Goal: Task Accomplishment & Management: Use online tool/utility

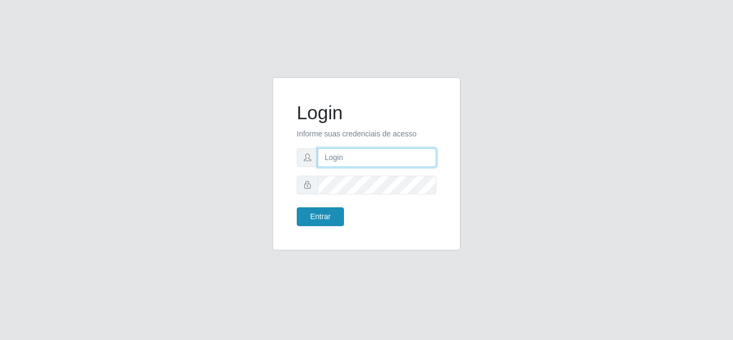
type input "[EMAIL_ADDRESS][DOMAIN_NAME]"
click at [325, 210] on button "Entrar" at bounding box center [320, 216] width 47 height 19
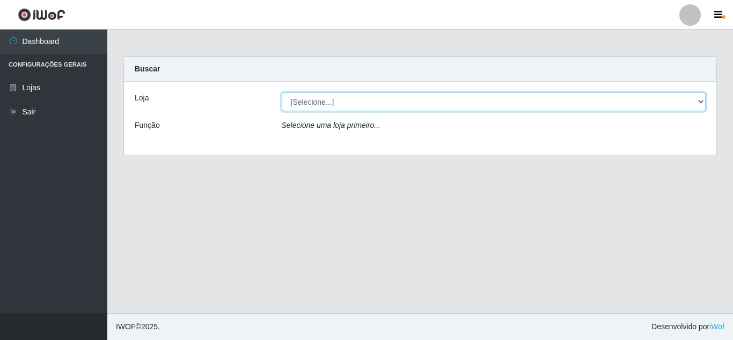
click at [358, 97] on select "[Selecione...] Leite Clan - [GEOGRAPHIC_DATA]" at bounding box center [494, 101] width 424 height 19
select select "498"
click at [282, 92] on select "[Selecione...] Leite Clan - [GEOGRAPHIC_DATA]" at bounding box center [494, 101] width 424 height 19
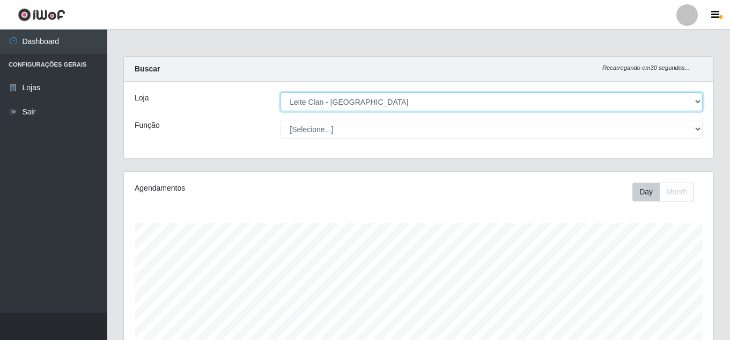
scroll to position [223, 590]
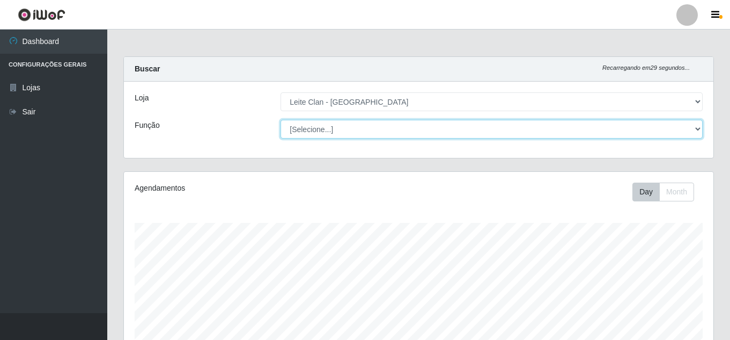
click at [317, 130] on select "[Selecione...] Auxiliar de Depósito Carregador e Descarregador de Caminhão ++" at bounding box center [492, 129] width 422 height 19
select select "106"
click at [281, 120] on select "[Selecione...] Auxiliar de Depósito Carregador e Descarregador de Caminhão ++" at bounding box center [492, 129] width 422 height 19
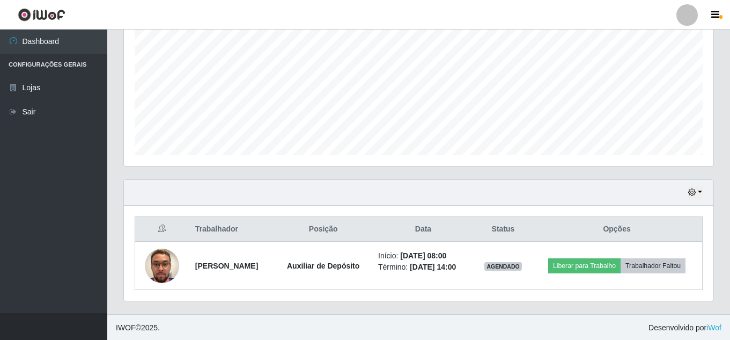
scroll to position [230, 0]
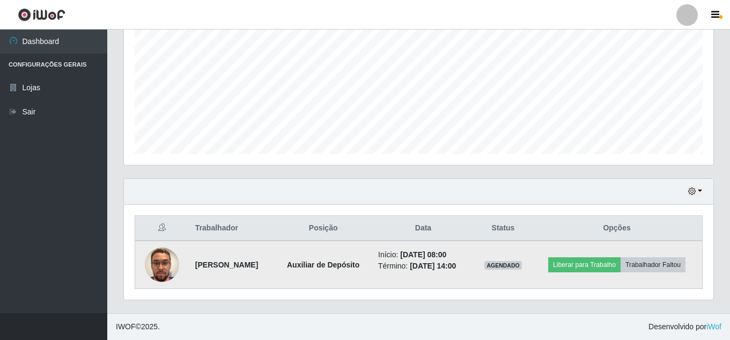
click at [151, 263] on img at bounding box center [162, 264] width 34 height 61
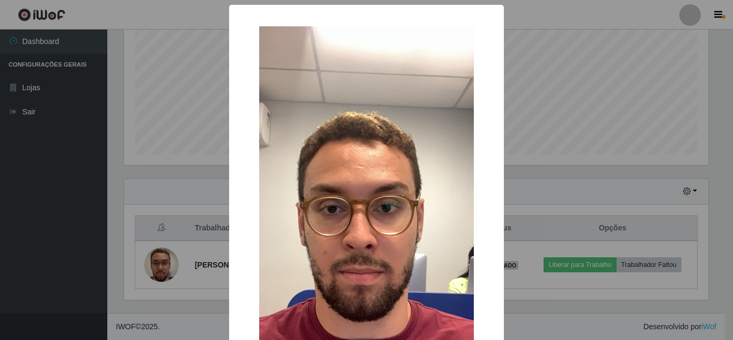
click at [526, 129] on div "× OK Cancel" at bounding box center [366, 170] width 733 height 340
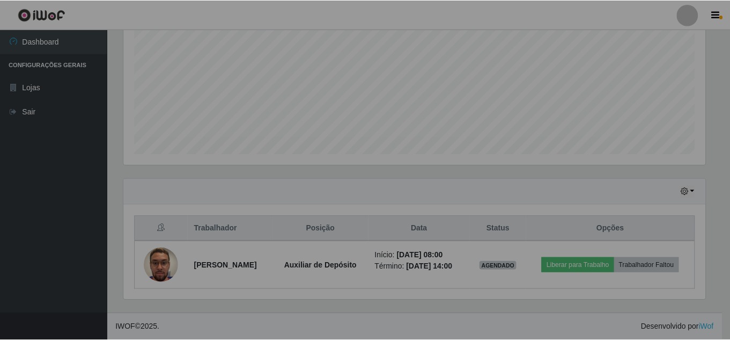
scroll to position [223, 590]
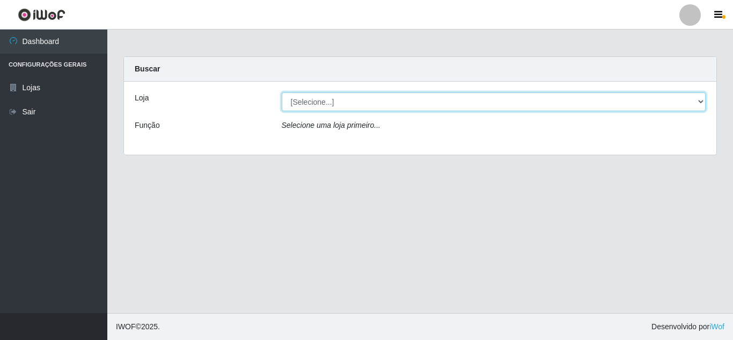
click at [345, 99] on select "[Selecione...] Leite Clan - [GEOGRAPHIC_DATA]" at bounding box center [494, 101] width 424 height 19
select select "498"
click at [282, 92] on select "[Selecione...] Leite Clan - [GEOGRAPHIC_DATA]" at bounding box center [494, 101] width 424 height 19
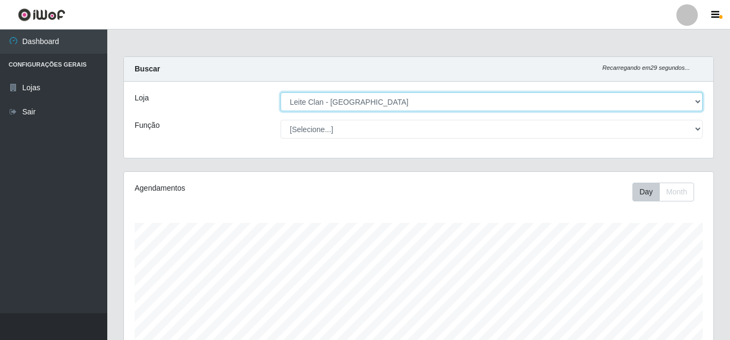
scroll to position [223, 590]
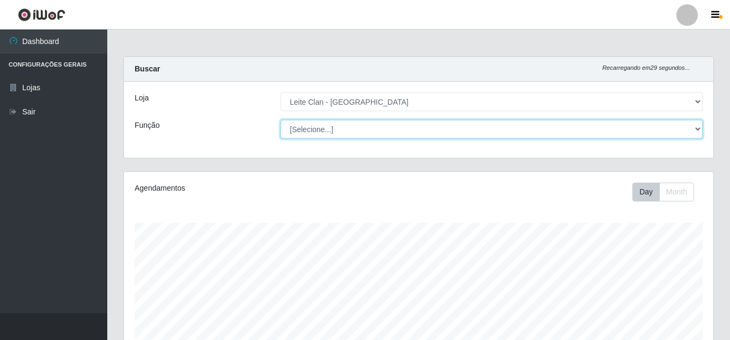
click at [324, 130] on select "[Selecione...] Auxiliar de Depósito Carregador e Descarregador de Caminhão ++" at bounding box center [492, 129] width 422 height 19
select select "106"
click at [281, 120] on select "[Selecione...] Auxiliar de Depósito Carregador e Descarregador de Caminhão ++" at bounding box center [492, 129] width 422 height 19
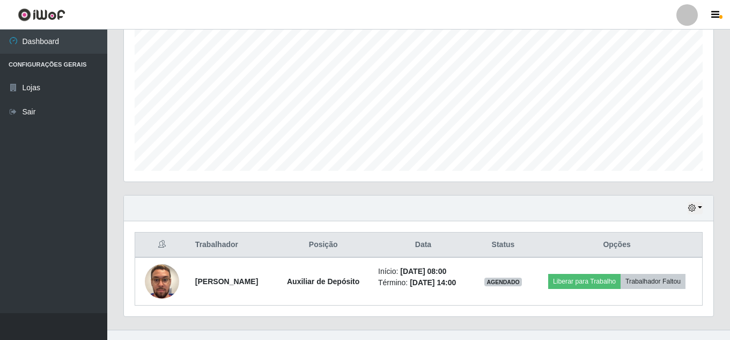
scroll to position [230, 0]
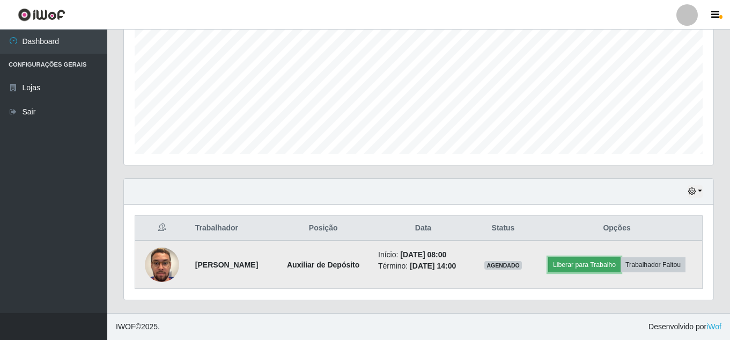
click at [595, 262] on button "Liberar para Trabalho" at bounding box center [584, 264] width 72 height 15
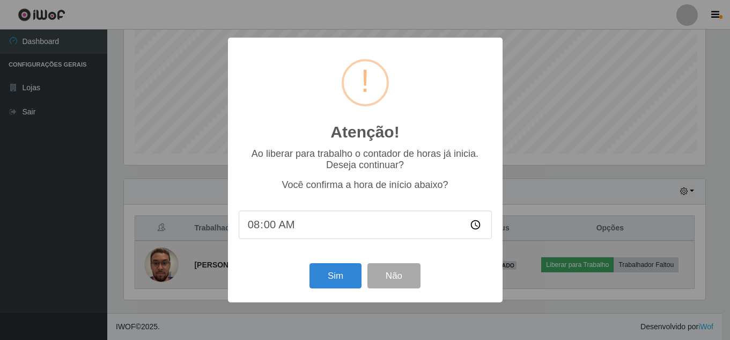
scroll to position [223, 584]
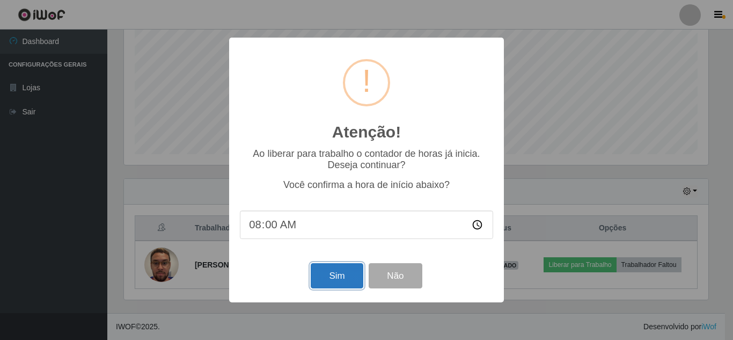
click at [340, 277] on button "Sim" at bounding box center [337, 275] width 52 height 25
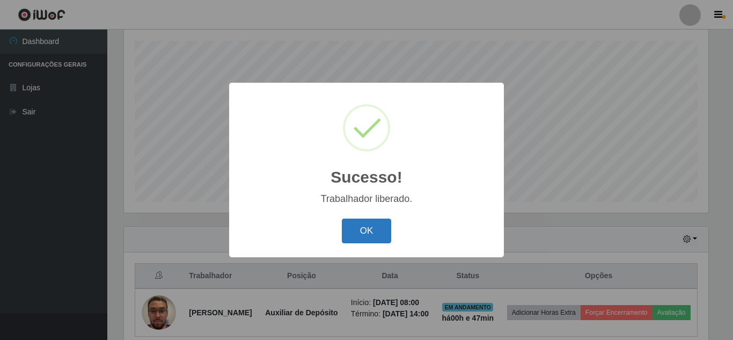
click at [368, 232] on button "OK" at bounding box center [367, 230] width 50 height 25
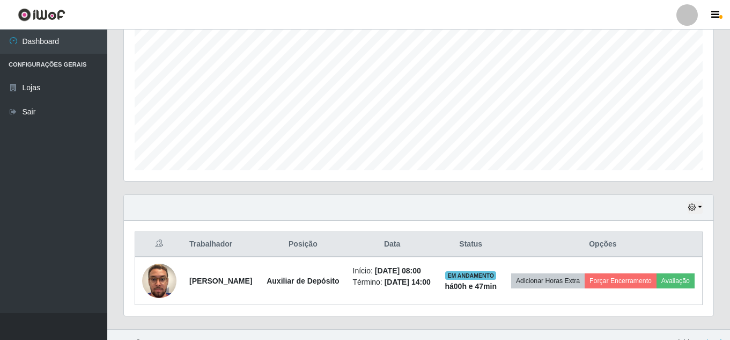
scroll to position [249, 0]
